Goal: Task Accomplishment & Management: Use online tool/utility

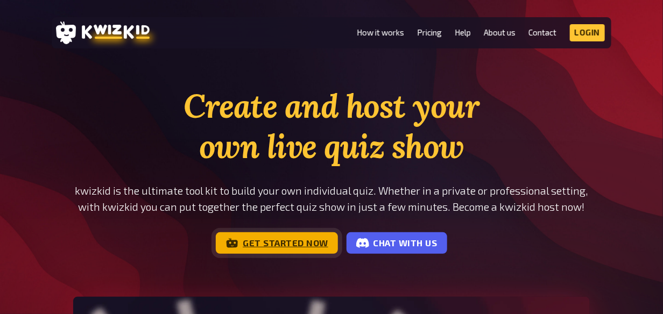
click at [287, 242] on link "Get started now" at bounding box center [277, 244] width 122 height 22
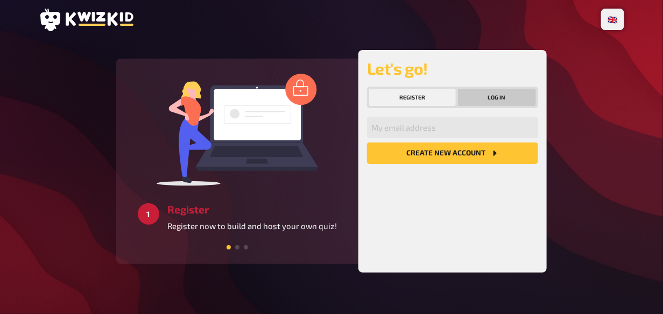
click at [499, 99] on button "Log in" at bounding box center [497, 97] width 79 height 17
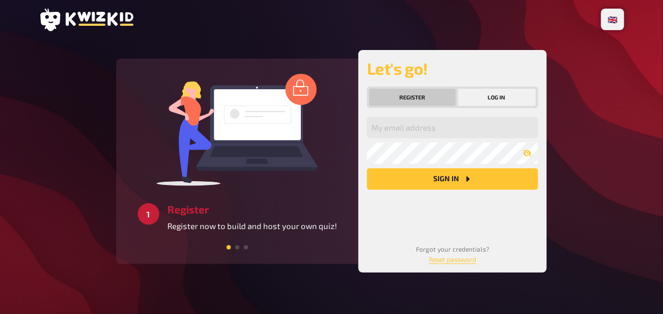
click at [415, 93] on button "Register" at bounding box center [412, 97] width 87 height 17
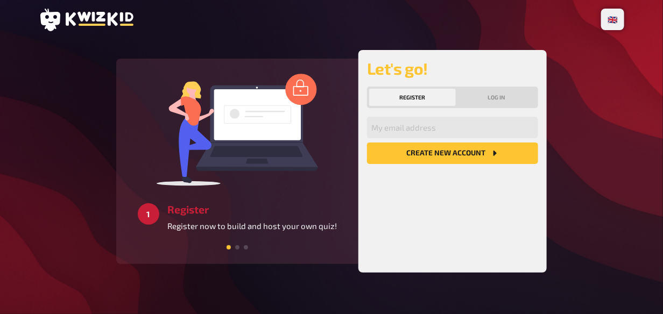
click at [429, 97] on button "Register" at bounding box center [412, 97] width 87 height 17
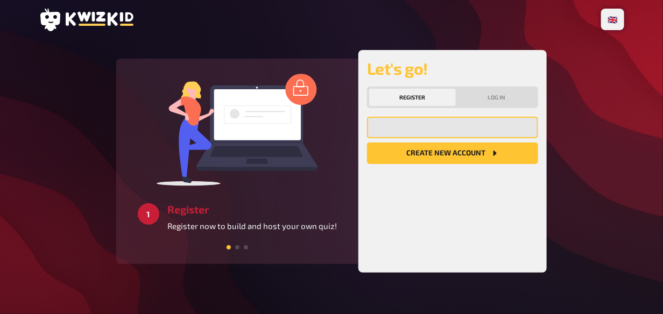
click at [444, 134] on input "email" at bounding box center [452, 128] width 171 height 22
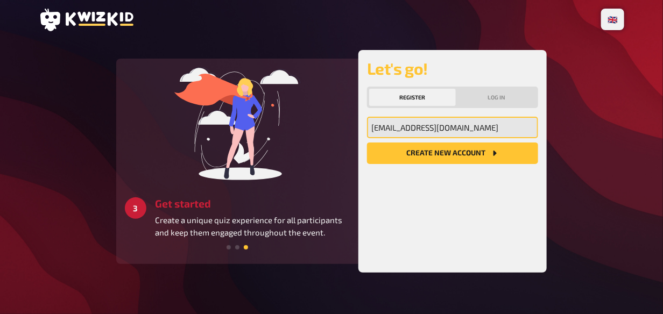
type input "dungdol.nar@mahidol.ac.th"
click at [367, 143] on button "Create new account" at bounding box center [452, 154] width 171 height 22
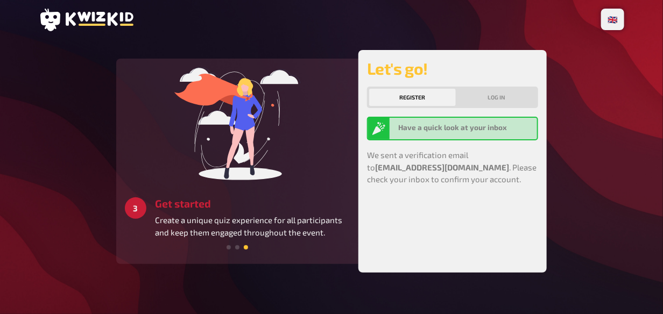
click at [480, 132] on div "Have a quick look at your inbox" at bounding box center [465, 128] width 135 height 13
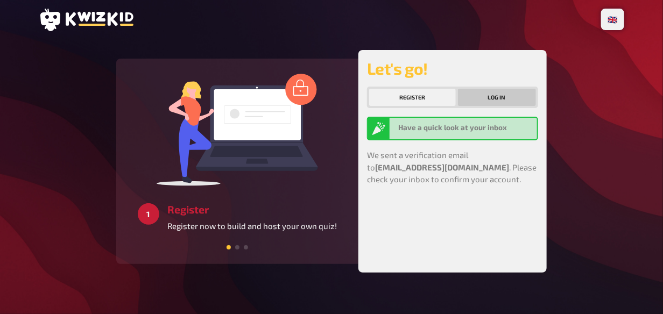
click at [498, 99] on button "Log in" at bounding box center [497, 97] width 79 height 17
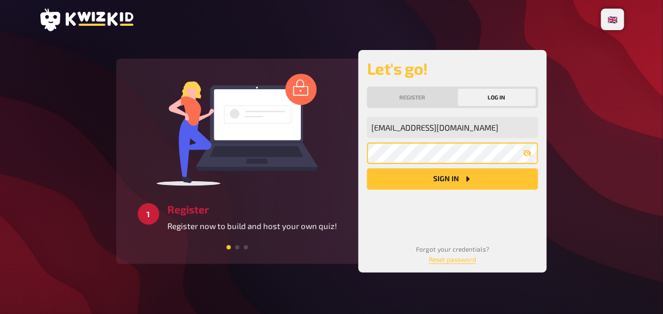
click at [367, 169] on button "Sign in" at bounding box center [452, 180] width 171 height 22
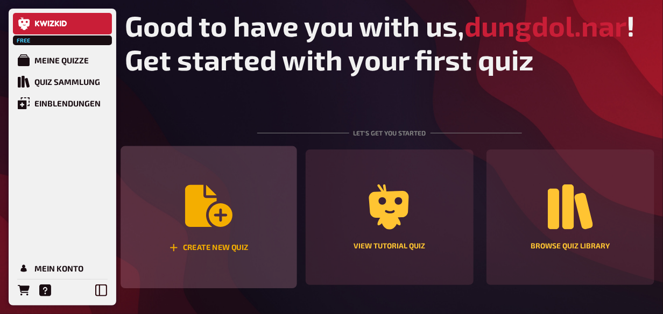
click at [222, 211] on icon "Create new quiz" at bounding box center [208, 206] width 47 height 42
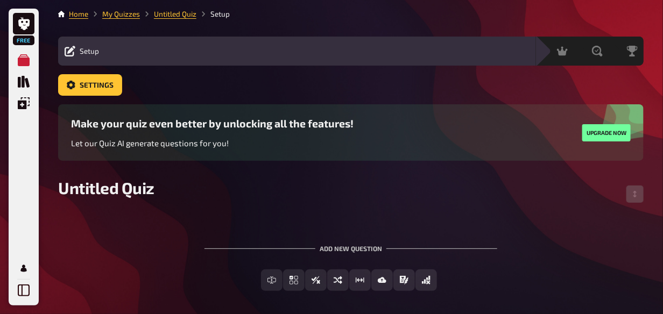
click at [346, 248] on div "Add new question" at bounding box center [351, 244] width 293 height 33
click at [239, 184] on div "Untitled Quiz" at bounding box center [351, 194] width 586 height 32
click at [139, 191] on span "Untitled Quiz" at bounding box center [106, 187] width 96 height 19
click at [136, 190] on span "Untitled Quiz" at bounding box center [106, 187] width 96 height 19
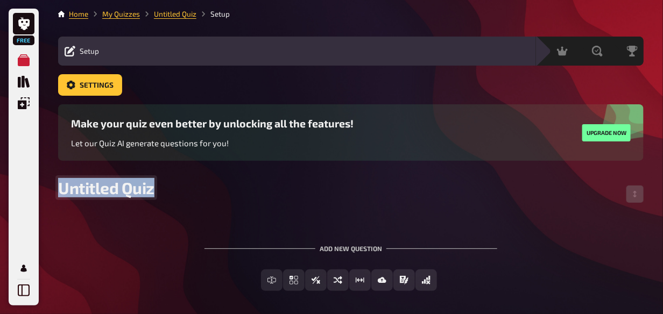
drag, startPoint x: 159, startPoint y: 190, endPoint x: 22, endPoint y: 182, distance: 138.1
click at [22, 183] on div "Free My Quizzes Quiz Library Overlays My Account Home My Quizzes Untitled Quiz …" at bounding box center [331, 180] width 663 height 360
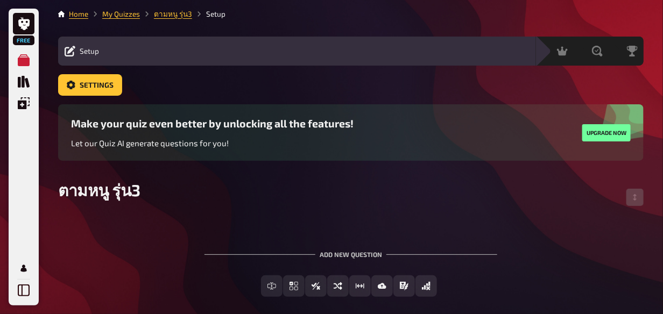
click at [128, 225] on div "To pick up a draggable item, press the space bar. While dragging, use the arrow…" at bounding box center [351, 265] width 586 height 98
click at [404, 216] on div "To pick up a draggable item, press the space bar. While dragging, use the arrow…" at bounding box center [351, 265] width 586 height 98
click at [388, 43] on div "Setup Edit Content Quiz Lobby" at bounding box center [297, 51] width 478 height 29
click at [387, 48] on div "Edit Content Quiz Lobby" at bounding box center [318, 51] width 424 height 13
click at [27, 108] on icon "Overlays" at bounding box center [24, 103] width 12 height 12
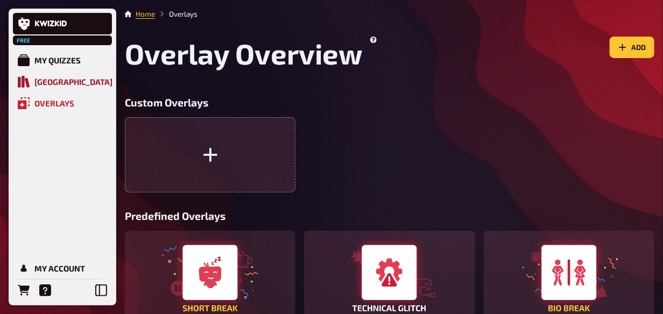
click at [74, 85] on div "Quiz Library" at bounding box center [73, 82] width 78 height 10
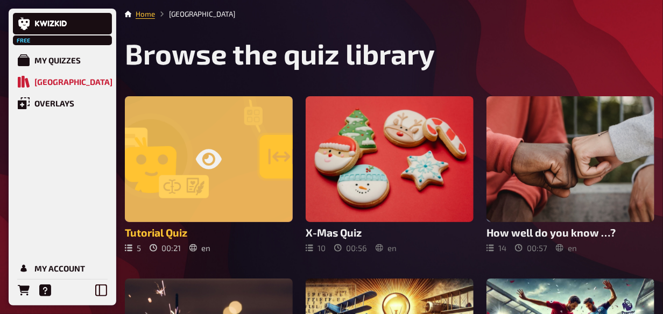
click at [201, 149] on icon at bounding box center [209, 159] width 26 height 26
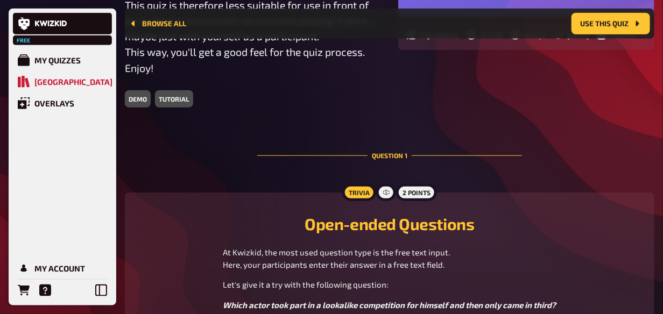
scroll to position [278, 0]
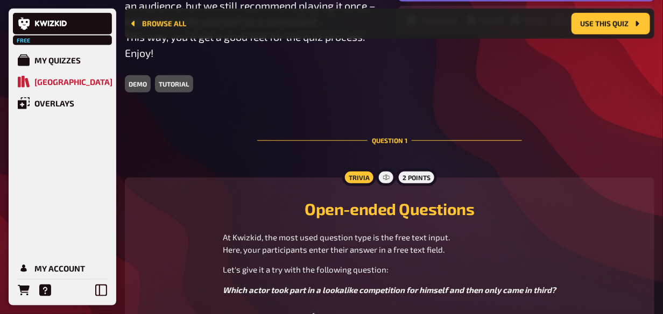
click at [130, 88] on div "demo" at bounding box center [138, 83] width 26 height 17
click at [139, 81] on div "demo" at bounding box center [138, 83] width 26 height 17
click at [178, 80] on div "tutorial" at bounding box center [174, 83] width 38 height 17
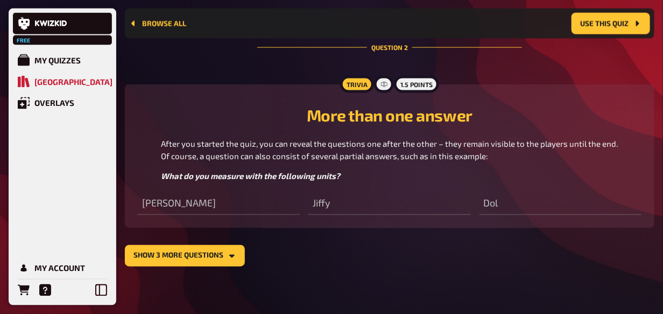
scroll to position [623, 0]
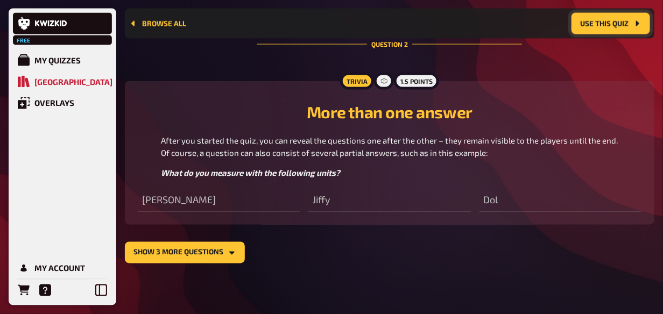
click at [623, 25] on button "Use this quiz" at bounding box center [611, 24] width 79 height 22
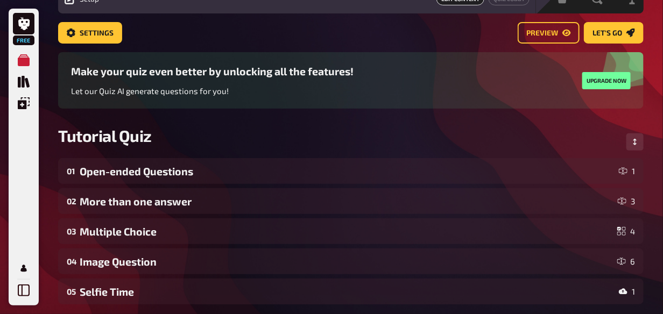
scroll to position [54, 0]
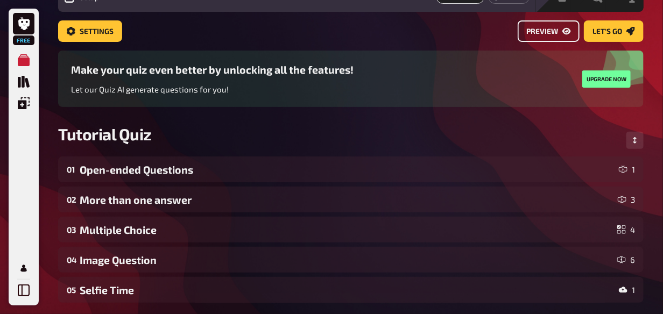
click at [544, 32] on span "Preview" at bounding box center [543, 32] width 32 height 8
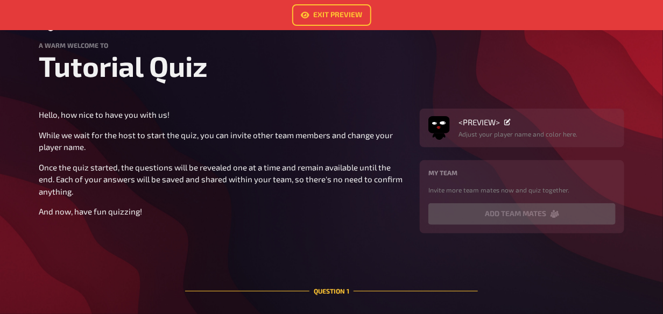
scroll to position [54, 0]
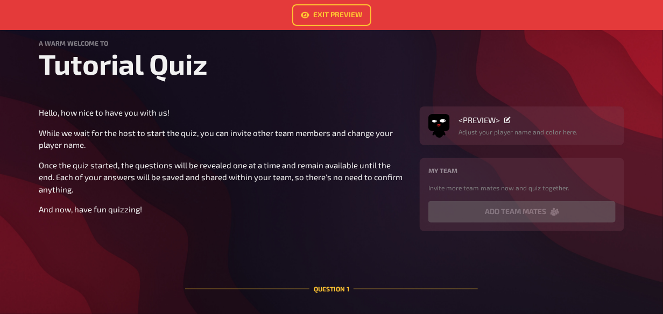
click at [465, 180] on div "My team Invite more team mates now and quiz together." at bounding box center [522, 180] width 187 height 26
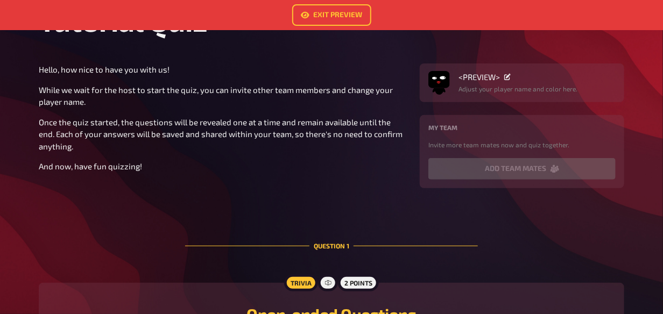
scroll to position [108, 0]
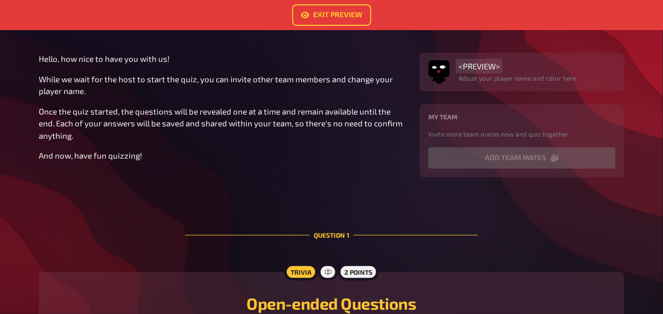
click at [489, 67] on span "<PREVIEW>" at bounding box center [479, 66] width 41 height 10
click at [494, 67] on span "<PREVIEW>" at bounding box center [479, 66] width 41 height 10
drag, startPoint x: 460, startPoint y: 65, endPoint x: 507, endPoint y: 66, distance: 46.9
click at [506, 67] on div "<PREVIEW>" at bounding box center [518, 66] width 119 height 10
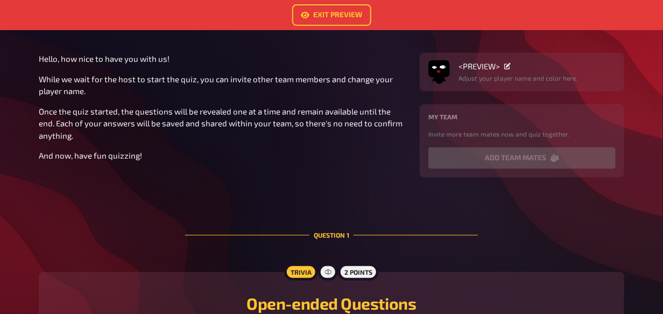
click at [383, 116] on p "Once the quiz started, the questions will be revealed one at a time and remain …" at bounding box center [223, 124] width 368 height 37
click at [488, 67] on span "<PREVIEW>" at bounding box center [479, 66] width 41 height 10
click at [488, 66] on span "<PREVIEW>" at bounding box center [479, 66] width 41 height 10
drag, startPoint x: 501, startPoint y: 58, endPoint x: 481, endPoint y: 63, distance: 21.2
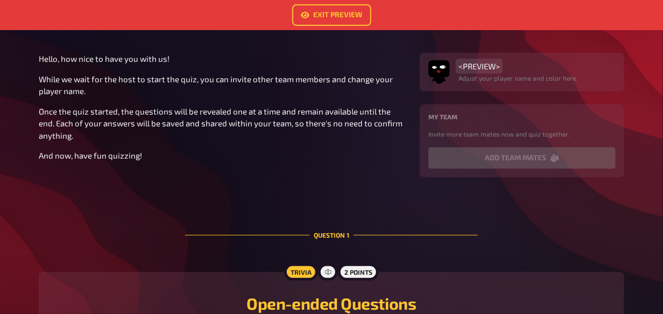
click at [481, 64] on span "<PREVIEW>" at bounding box center [479, 66] width 41 height 10
click at [481, 62] on span "<PREVIEW>" at bounding box center [479, 66] width 41 height 10
drag, startPoint x: 497, startPoint y: 67, endPoint x: 488, endPoint y: 69, distance: 9.0
click at [497, 69] on span "<PREVIEW>" at bounding box center [479, 66] width 41 height 10
click at [472, 74] on p "Adjust your player name and color here." at bounding box center [518, 78] width 119 height 10
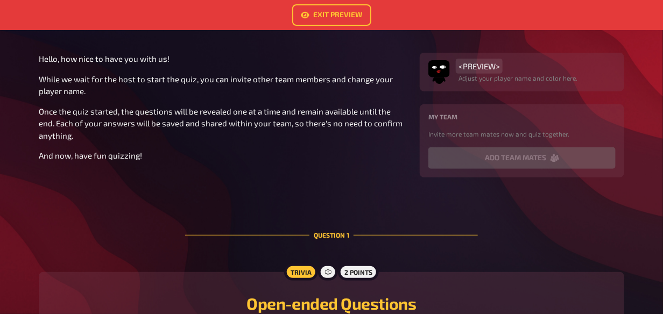
click at [487, 59] on div "<PREVIEW> Adjust your player name and color here." at bounding box center [522, 72] width 205 height 39
click at [510, 65] on div "<PREVIEW>" at bounding box center [518, 66] width 119 height 10
click at [512, 66] on div "<PREVIEW>" at bounding box center [518, 66] width 119 height 10
click at [509, 66] on icon at bounding box center [507, 66] width 6 height 6
click at [326, 136] on p "Once the quiz started, the questions will be revealed one at a time and remain …" at bounding box center [223, 124] width 368 height 37
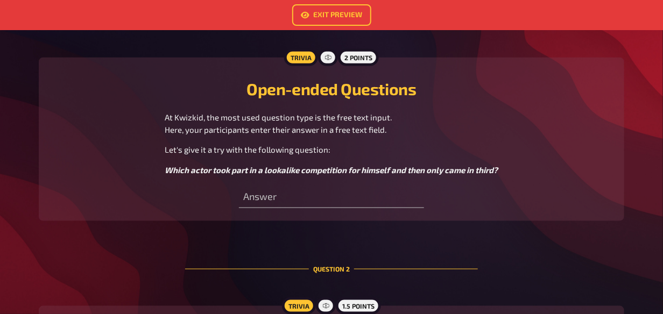
scroll to position [323, 0]
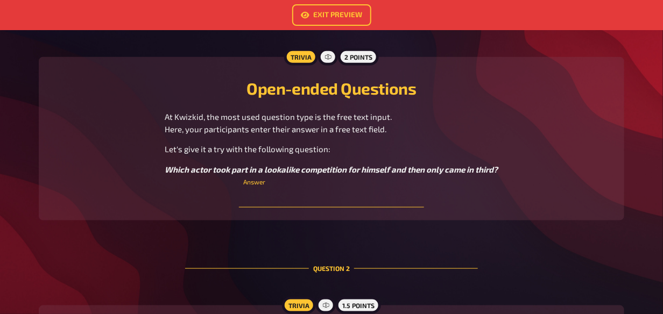
click at [289, 196] on input "text" at bounding box center [331, 197] width 185 height 22
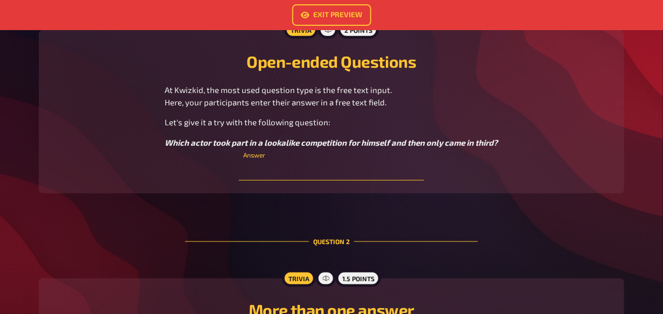
scroll to position [538, 0]
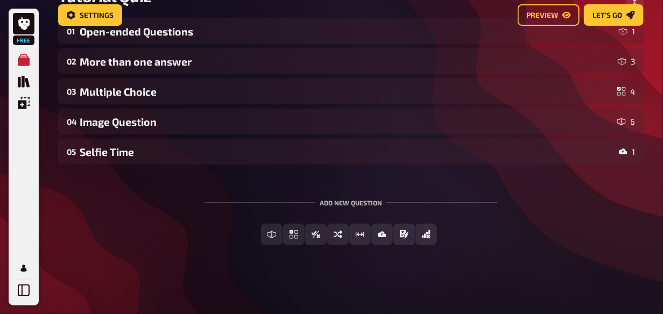
scroll to position [54, 0]
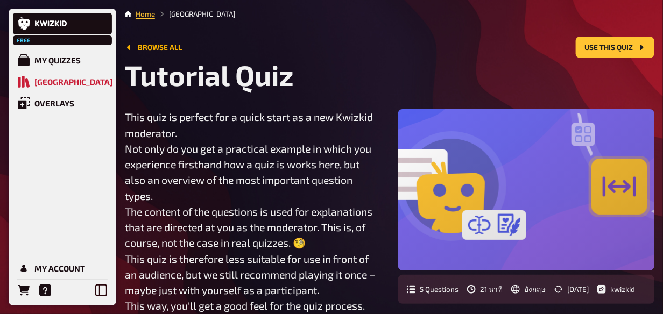
click at [138, 45] on link "Browse all" at bounding box center [153, 47] width 57 height 9
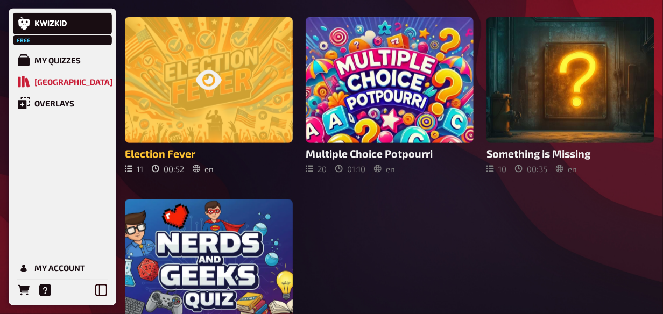
scroll to position [485, 0]
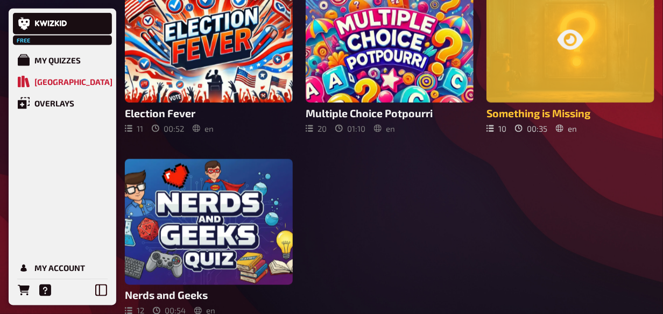
click at [592, 47] on div at bounding box center [571, 40] width 168 height 126
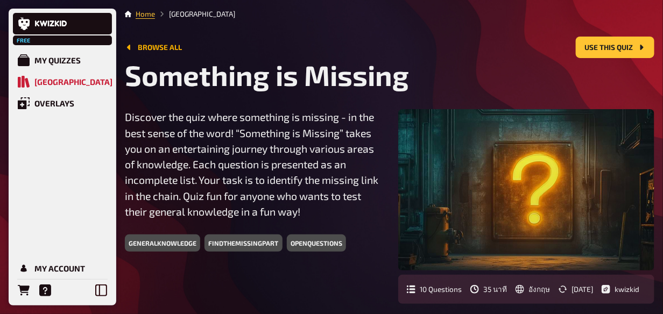
click at [129, 48] on icon "Browse all" at bounding box center [128, 47] width 3 height 5
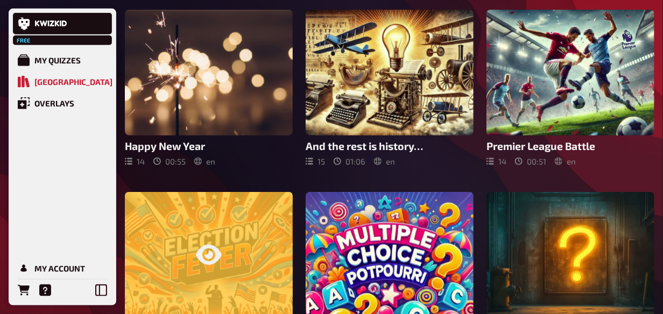
scroll to position [539, 0]
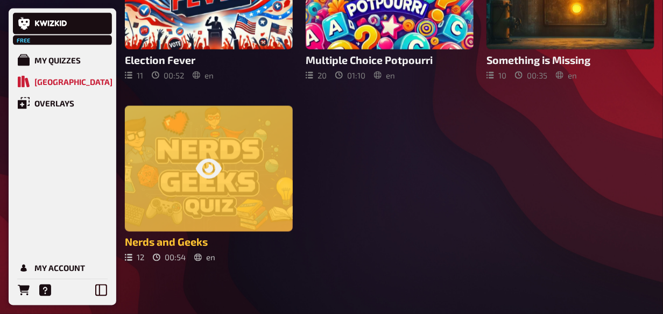
click at [221, 165] on icon at bounding box center [209, 169] width 26 height 26
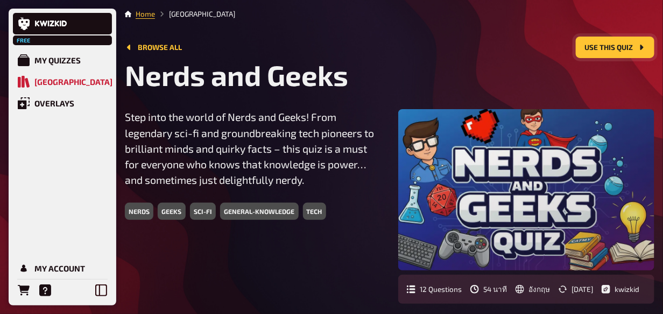
click at [584, 53] on button "Use this quiz" at bounding box center [615, 48] width 79 height 22
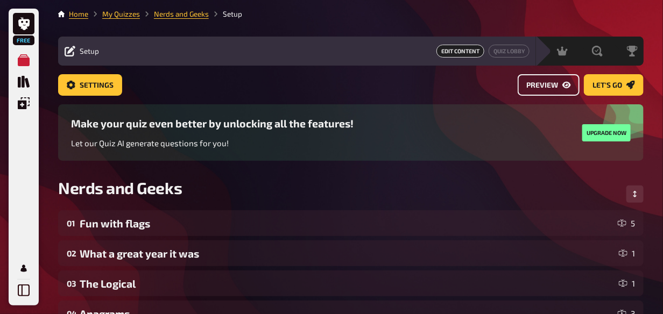
click at [548, 89] on link "Preview" at bounding box center [549, 85] width 62 height 22
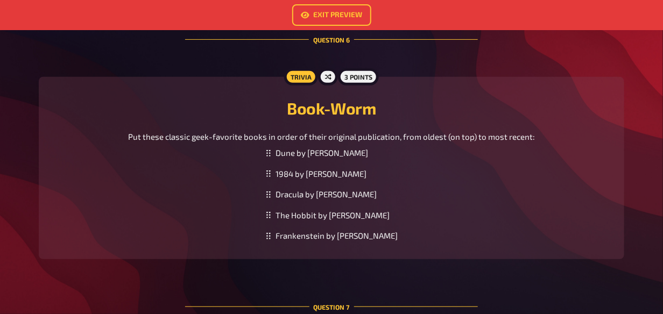
scroll to position [1561, 0]
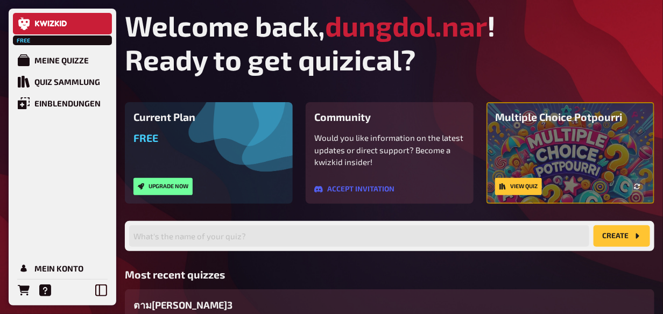
click at [60, 22] on icon at bounding box center [61, 23] width 2 height 6
